Goal: Browse casually: Explore the website without a specific task or goal

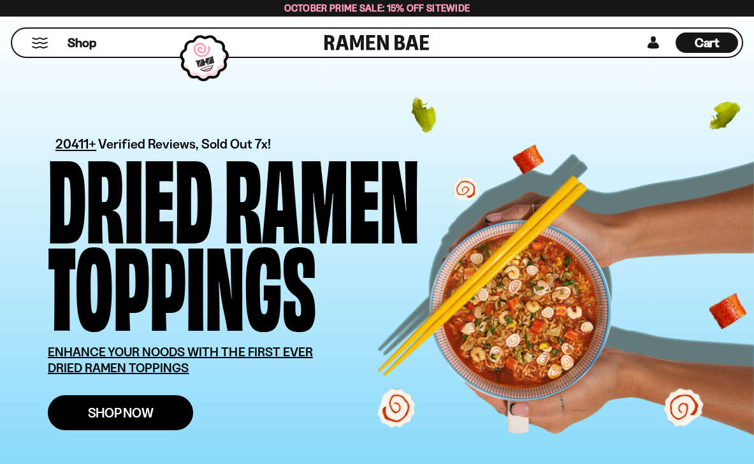
click at [154, 406] on span "Shop Now" at bounding box center [121, 412] width 66 height 13
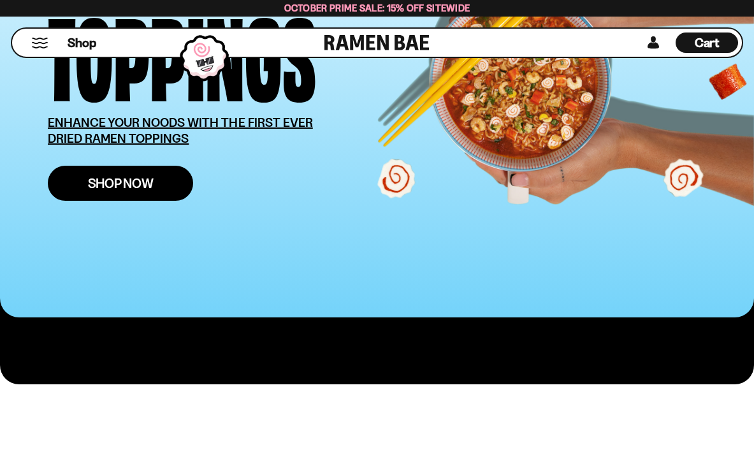
scroll to position [229, 0]
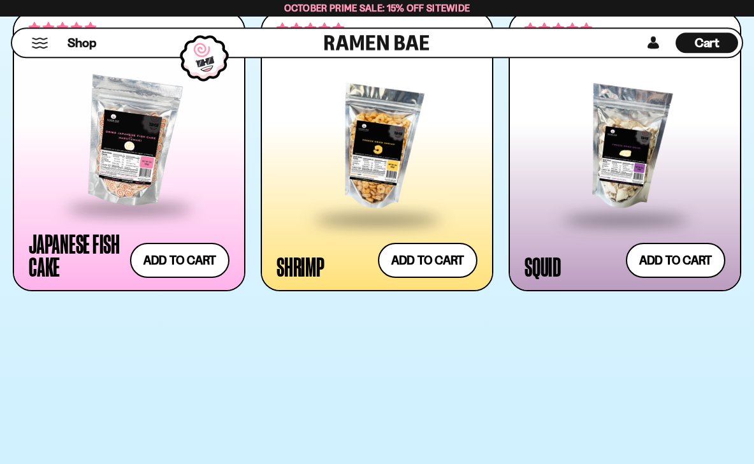
scroll to position [1683, 0]
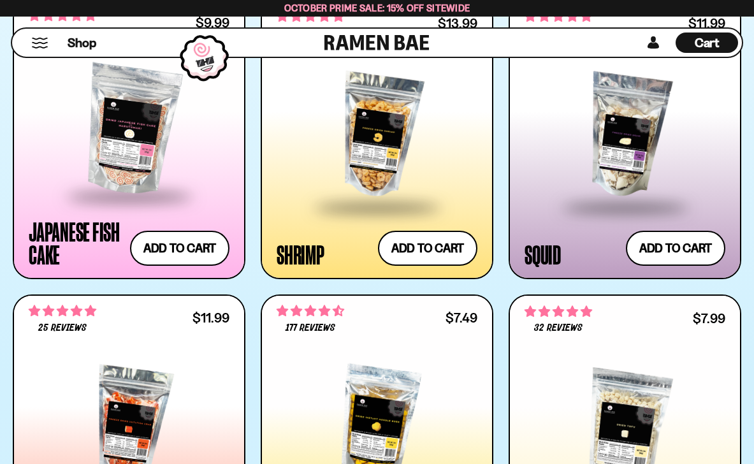
click at [388, 200] on div at bounding box center [377, 135] width 201 height 139
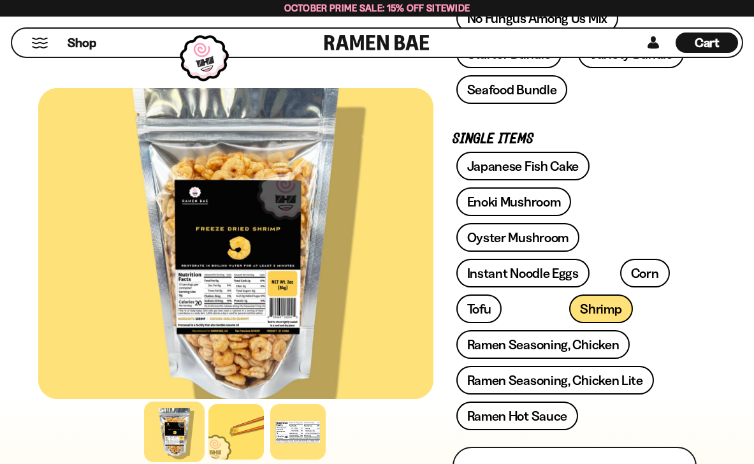
scroll to position [382, 0]
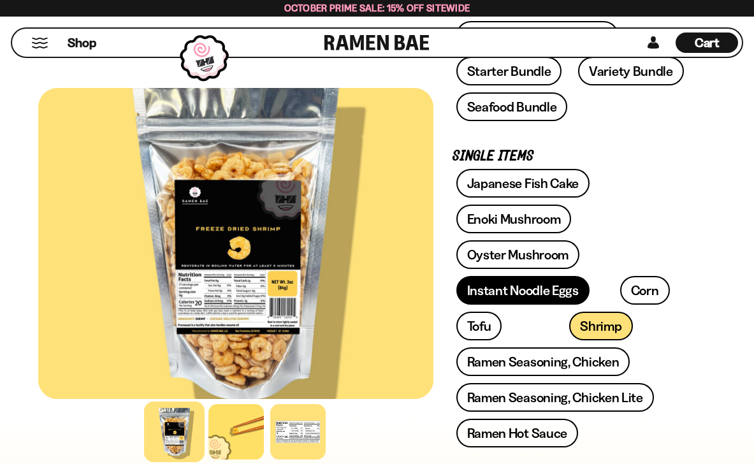
click at [500, 305] on link "Instant Noodle Eggs" at bounding box center [522, 290] width 133 height 29
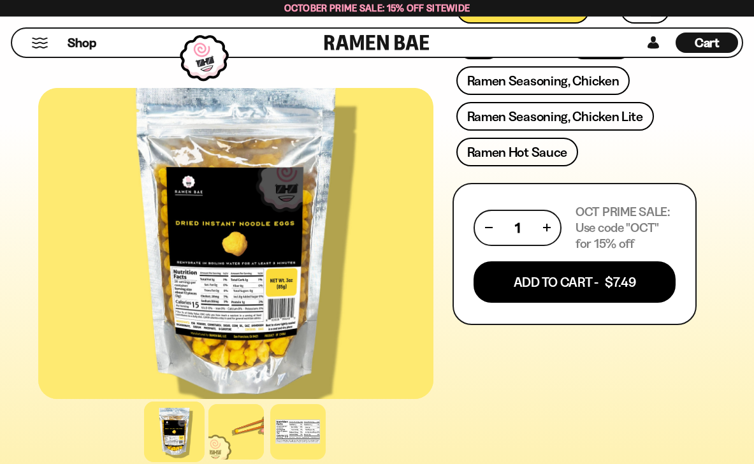
scroll to position [688, 0]
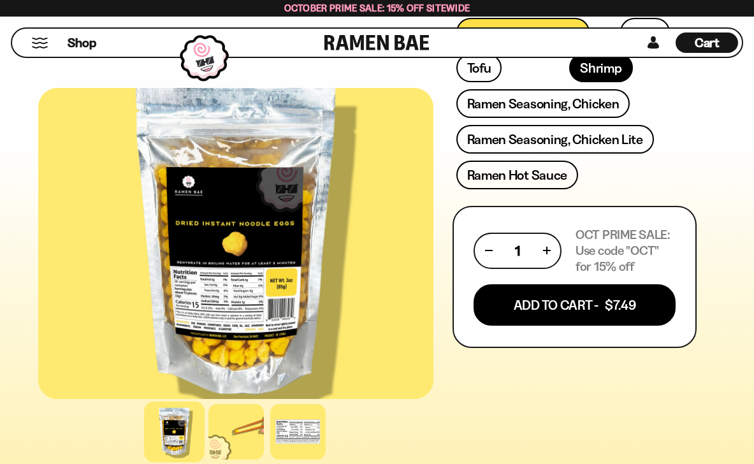
click at [569, 82] on link "Shrimp" at bounding box center [600, 68] width 63 height 29
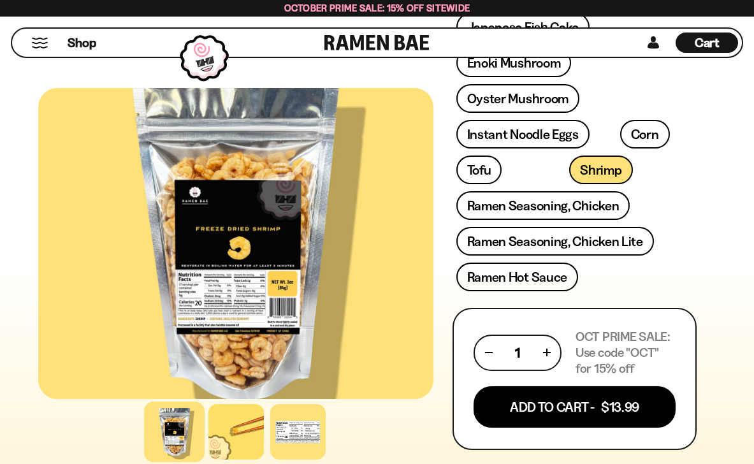
scroll to position [462, 0]
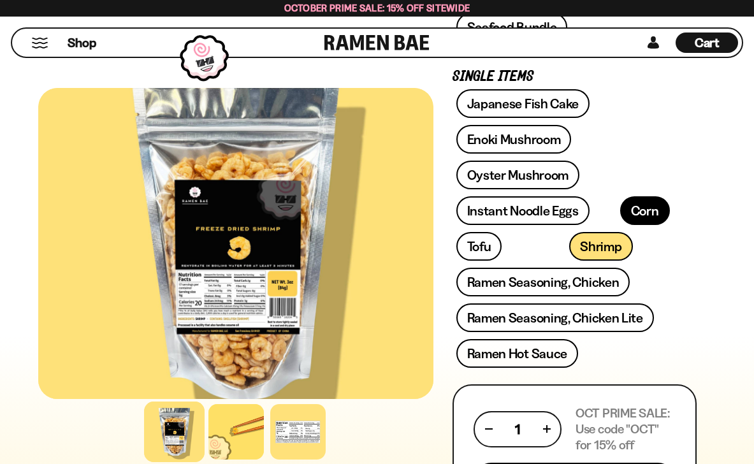
click at [640, 225] on link "Corn" at bounding box center [645, 210] width 50 height 29
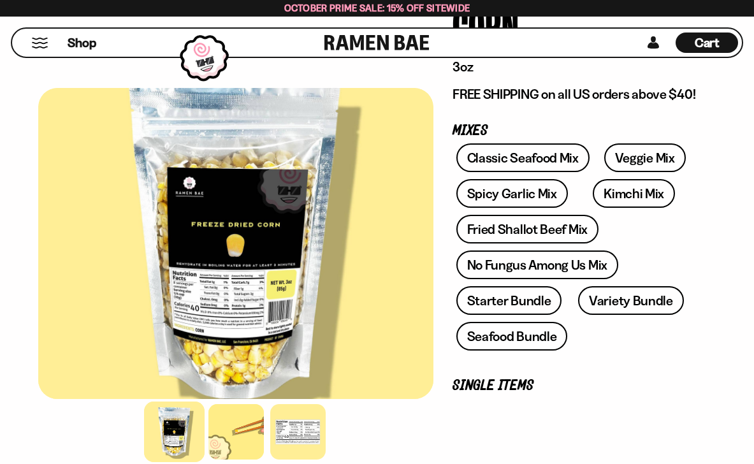
scroll to position [229, 0]
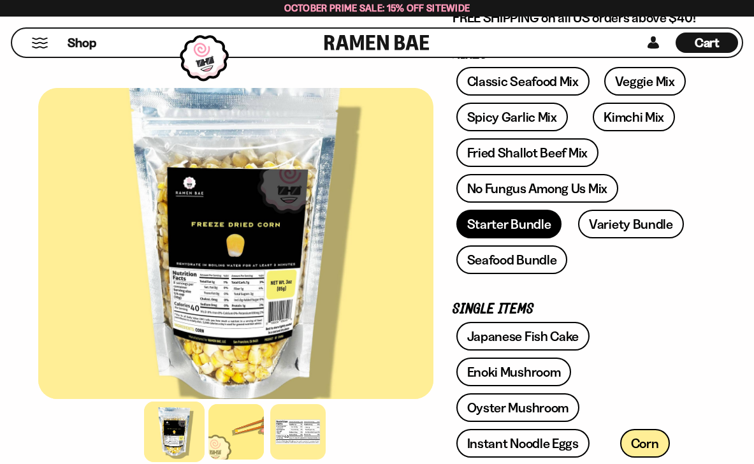
click at [528, 238] on link "Starter Bundle" at bounding box center [509, 224] width 106 height 29
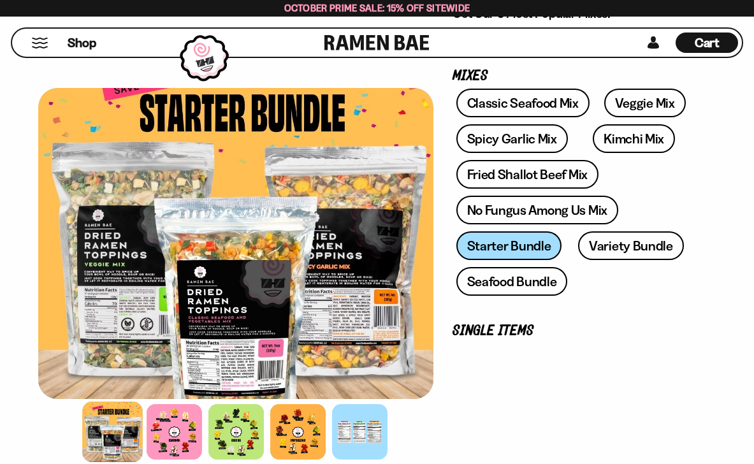
scroll to position [229, 0]
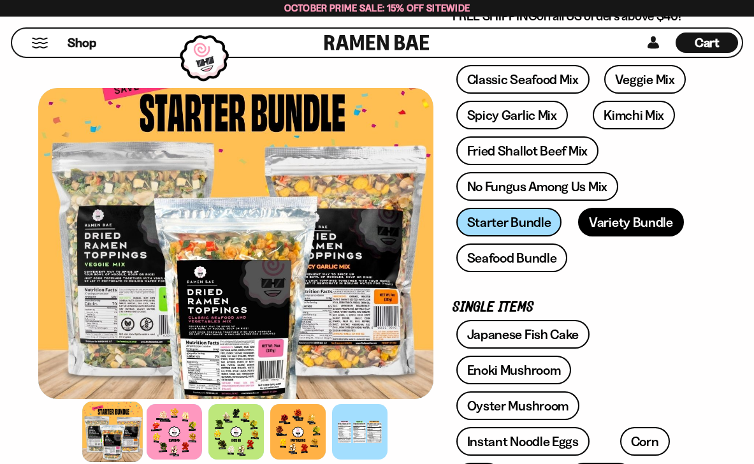
click at [642, 236] on link "Variety Bundle" at bounding box center [631, 222] width 106 height 29
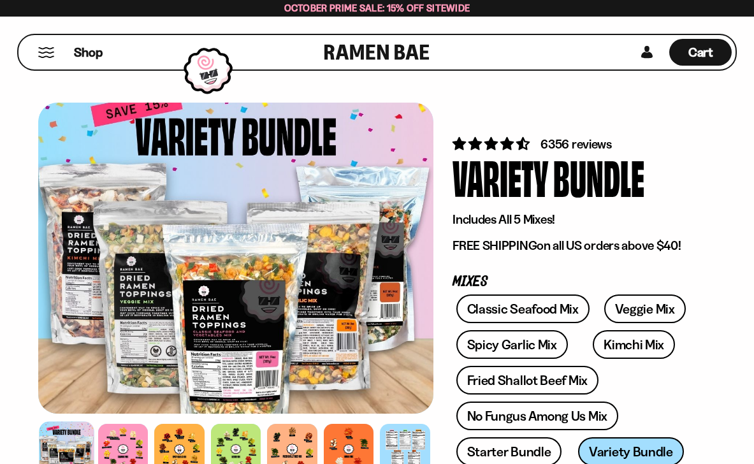
scroll to position [76, 0]
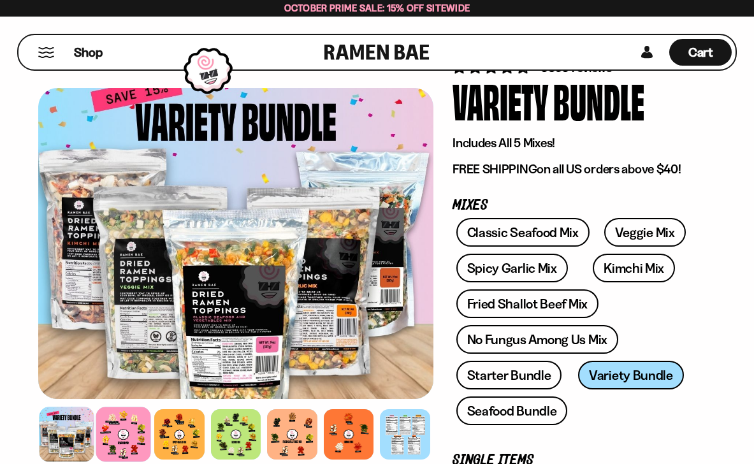
click at [134, 441] on div at bounding box center [123, 434] width 55 height 55
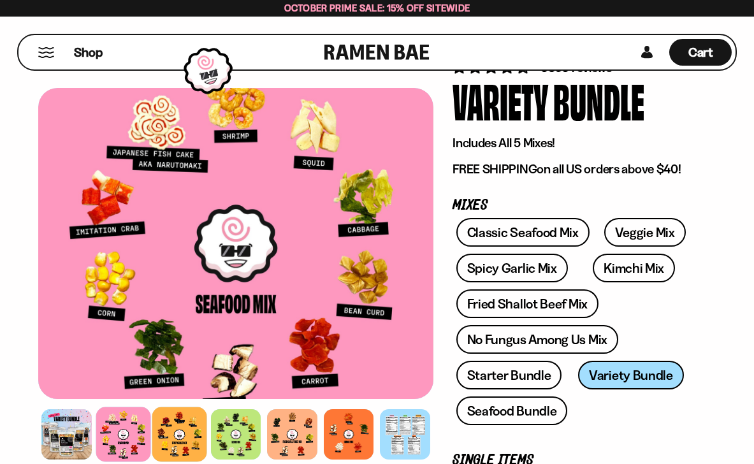
click at [189, 430] on div at bounding box center [179, 434] width 55 height 55
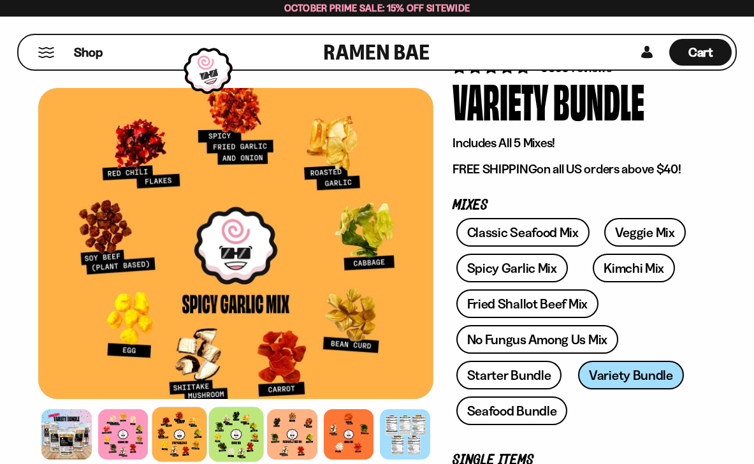
click at [238, 430] on div at bounding box center [235, 434] width 55 height 55
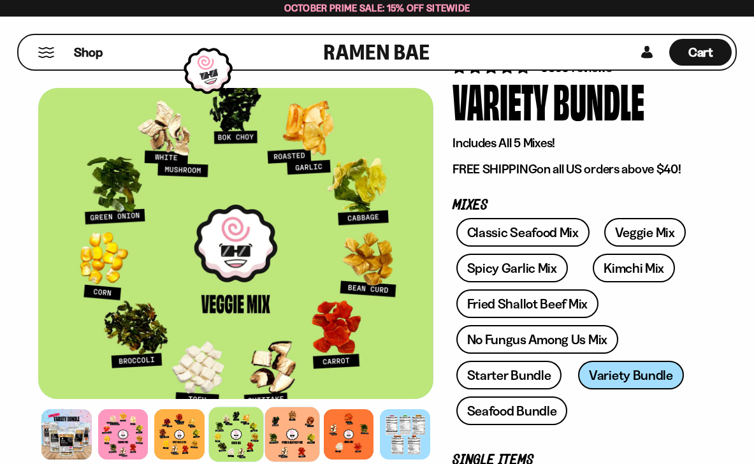
click at [300, 430] on div at bounding box center [292, 434] width 55 height 55
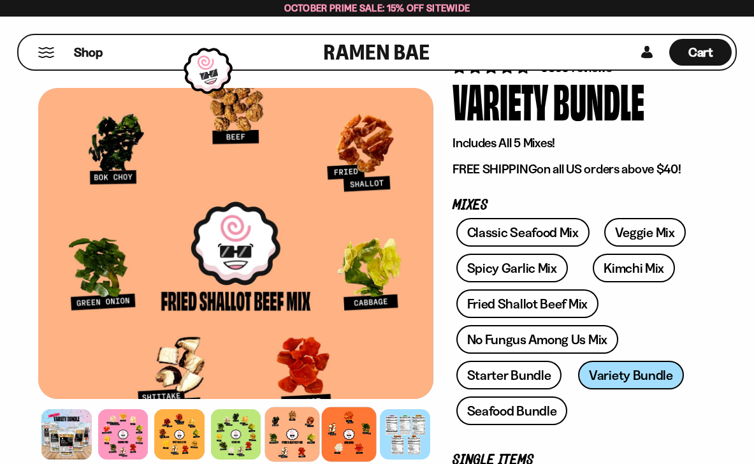
click at [344, 429] on div at bounding box center [348, 434] width 55 height 55
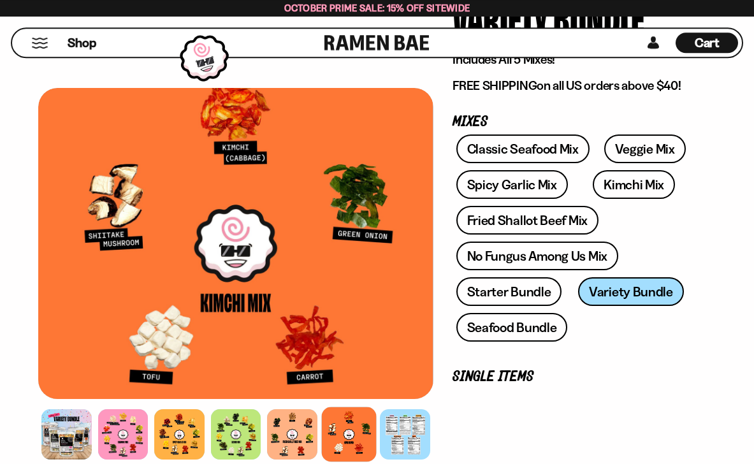
scroll to position [306, 0]
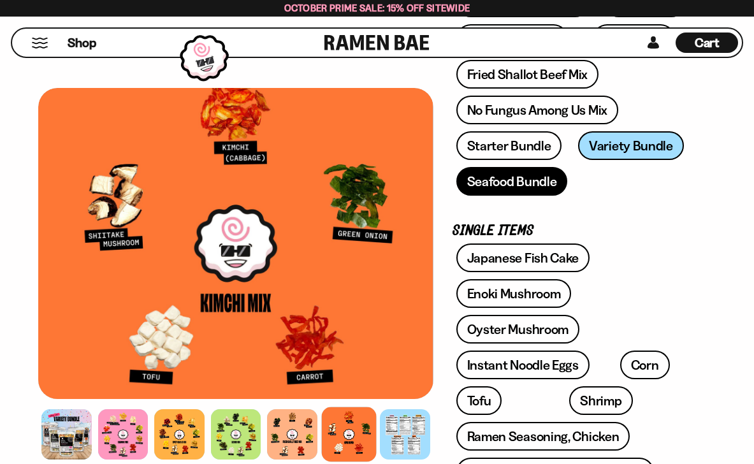
click at [535, 196] on link "Seafood Bundle" at bounding box center [512, 181] width 112 height 29
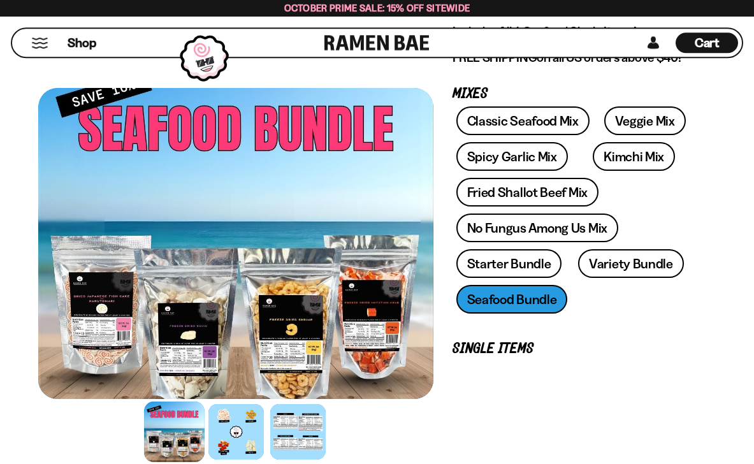
scroll to position [229, 0]
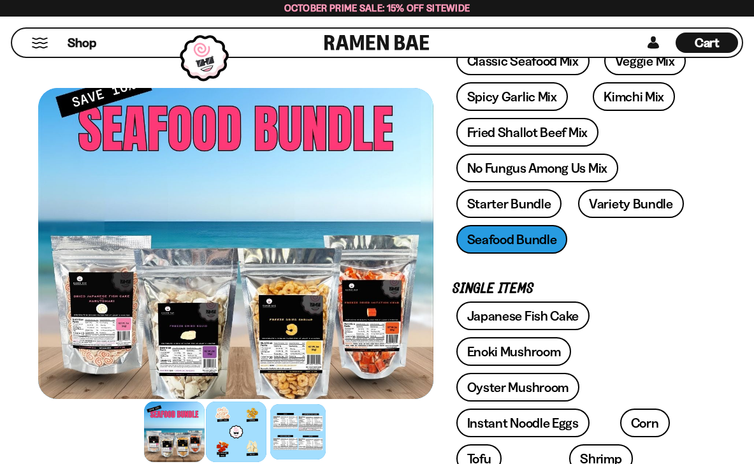
click at [239, 430] on div at bounding box center [236, 432] width 61 height 61
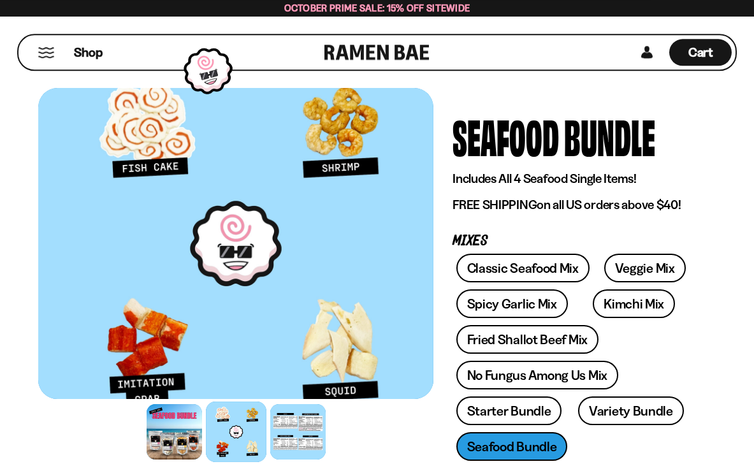
scroll to position [0, 0]
